Goal: Transaction & Acquisition: Purchase product/service

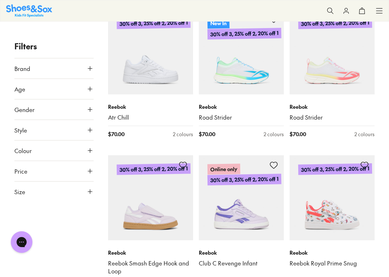
scroll to position [456, 0]
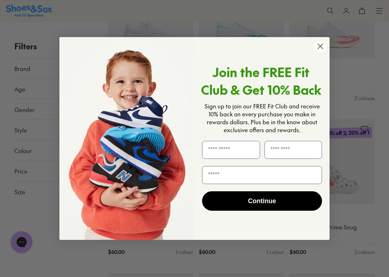
click at [318, 48] on circle "Close dialog" at bounding box center [321, 46] width 12 height 12
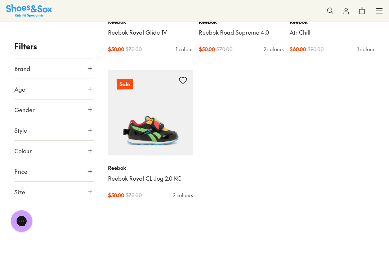
scroll to position [2866, 0]
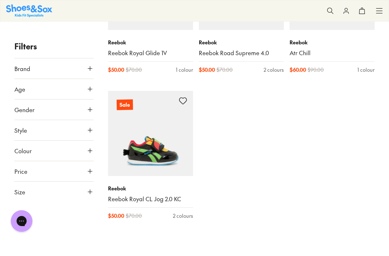
click at [88, 89] on icon at bounding box center [89, 88] width 7 height 7
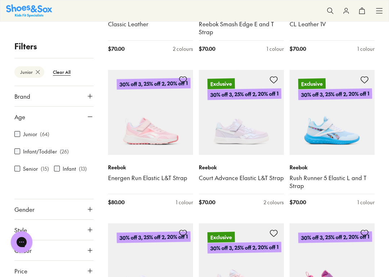
scroll to position [631, 0]
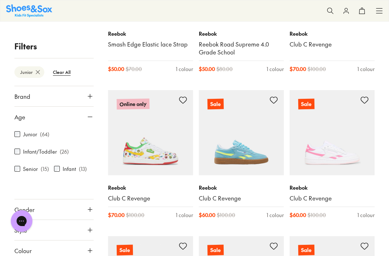
scroll to position [2565, 0]
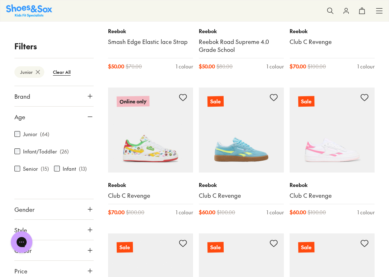
click at [163, 136] on img at bounding box center [150, 130] width 85 height 85
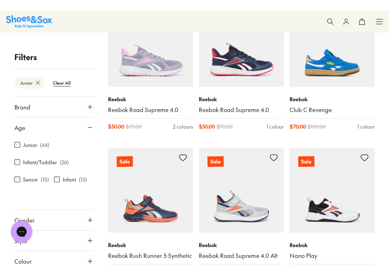
scroll to position [2954, 0]
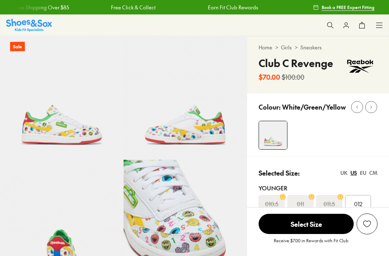
select select "*"
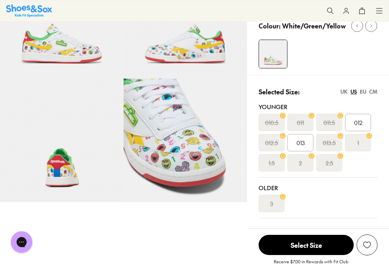
scroll to position [84, 0]
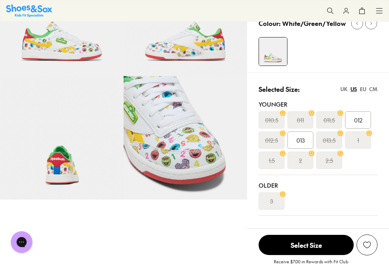
click at [54, 170] on img at bounding box center [62, 138] width 124 height 124
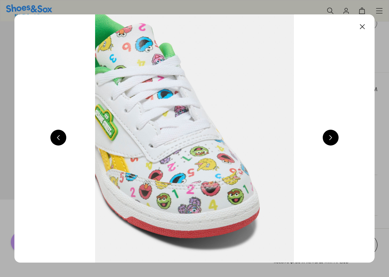
scroll to position [0, 1081]
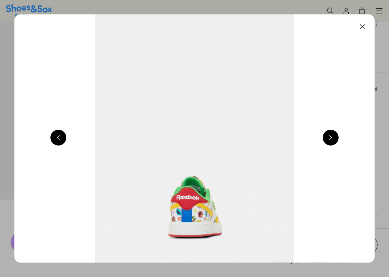
click at [333, 139] on button at bounding box center [331, 138] width 16 height 16
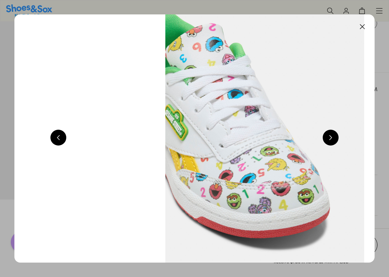
scroll to position [0, 1441]
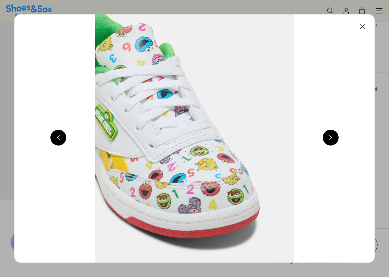
click at [330, 135] on button at bounding box center [331, 138] width 16 height 16
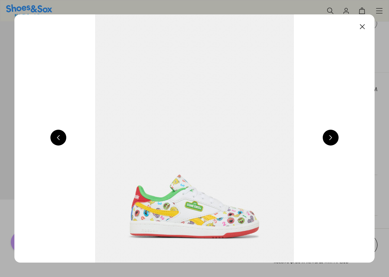
scroll to position [0, 360]
click at [333, 139] on button at bounding box center [331, 138] width 16 height 16
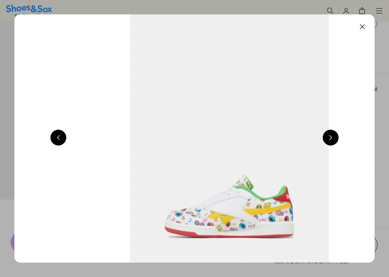
scroll to position [0, 721]
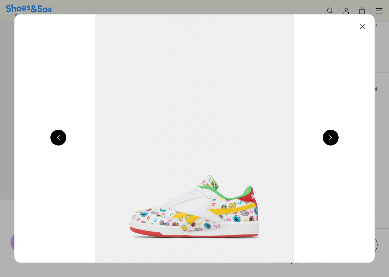
click at [333, 137] on button at bounding box center [331, 138] width 16 height 16
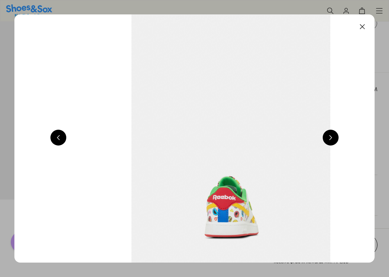
scroll to position [0, 1081]
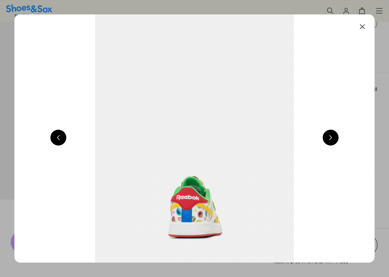
click at [334, 138] on button at bounding box center [331, 138] width 16 height 16
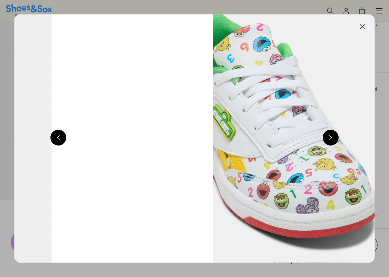
scroll to position [0, 1441]
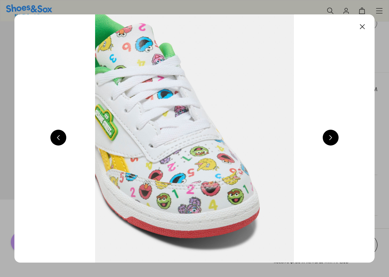
click at [363, 26] on button at bounding box center [363, 27] width 16 height 16
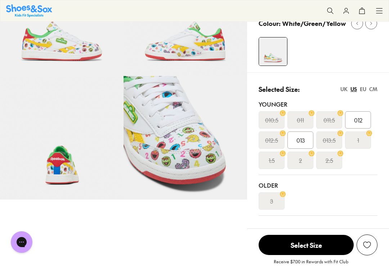
click at [343, 89] on div "UK" at bounding box center [344, 89] width 7 height 8
click at [375, 89] on div "CM" at bounding box center [373, 89] width 8 height 8
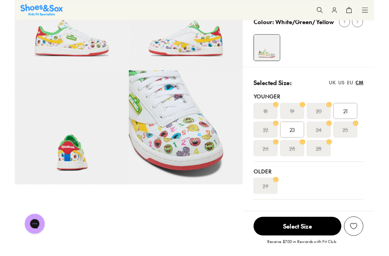
scroll to position [0, 0]
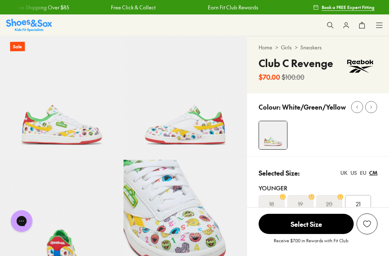
scroll to position [94, 0]
